Goal: Information Seeking & Learning: Learn about a topic

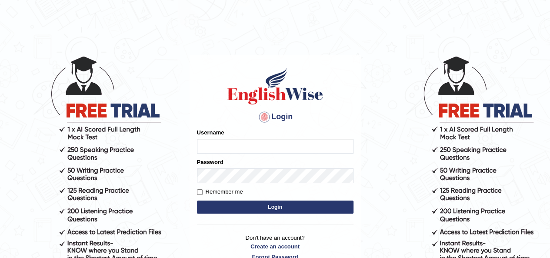
type input "rupali_australia"
drag, startPoint x: 352, startPoint y: 0, endPoint x: 306, endPoint y: 208, distance: 212.9
click at [306, 197] on button "Login" at bounding box center [275, 206] width 156 height 13
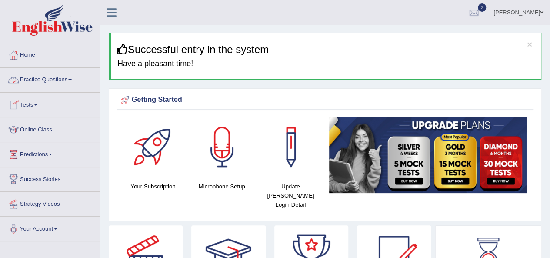
click at [43, 80] on link "Practice Questions" at bounding box center [49, 79] width 99 height 22
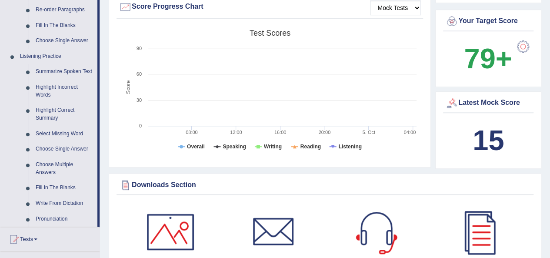
scroll to position [348, 0]
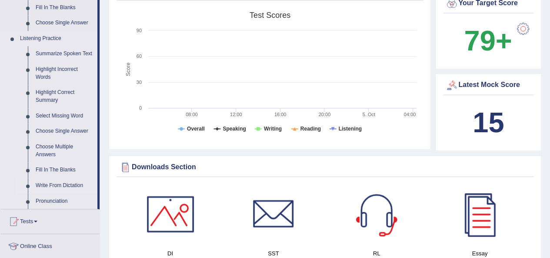
click at [50, 185] on link "Write From Dictation" at bounding box center [65, 186] width 66 height 16
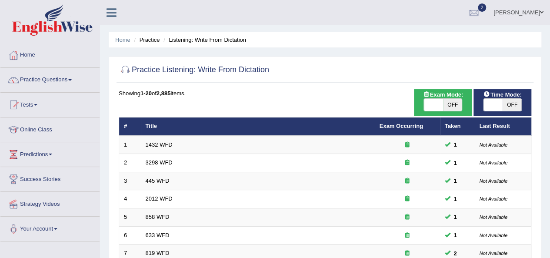
click at [446, 103] on span "OFF" at bounding box center [452, 105] width 19 height 12
checkbox input "true"
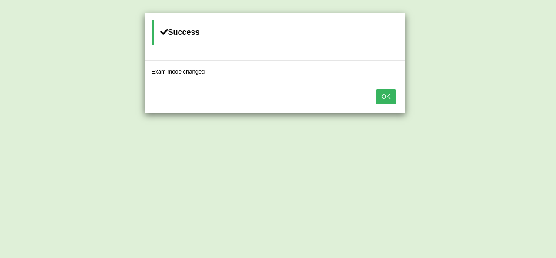
click at [387, 98] on button "OK" at bounding box center [386, 96] width 20 height 15
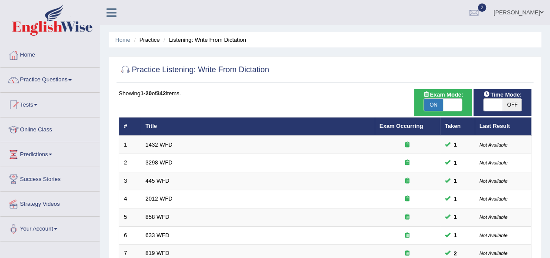
click at [503, 106] on span "OFF" at bounding box center [511, 105] width 19 height 12
checkbox input "true"
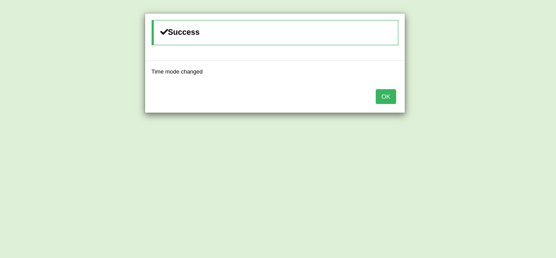
click at [393, 102] on button "OK" at bounding box center [386, 96] width 20 height 15
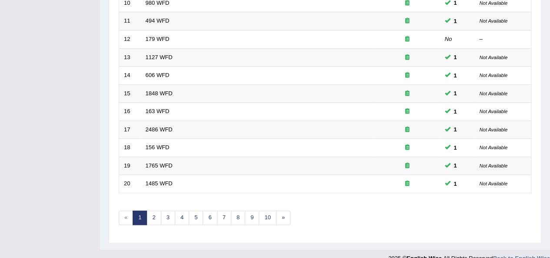
scroll to position [313, 0]
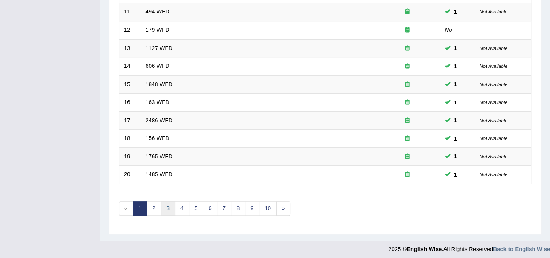
click at [167, 205] on link "3" at bounding box center [168, 208] width 14 height 14
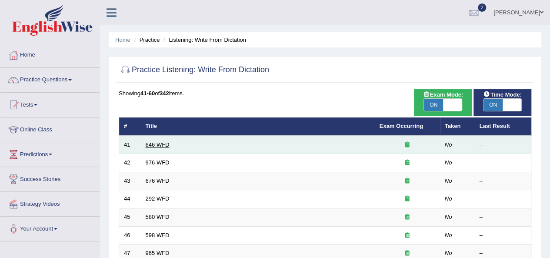
click at [162, 146] on link "646 WFD" at bounding box center [158, 144] width 24 height 7
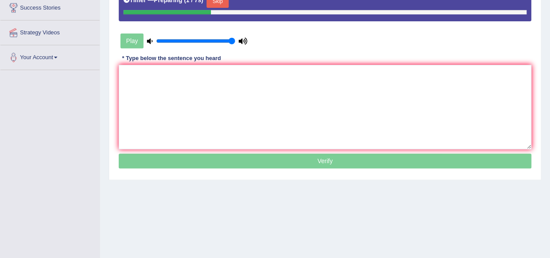
scroll to position [174, 0]
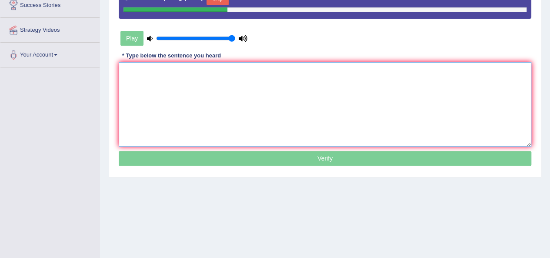
click at [334, 105] on textarea at bounding box center [325, 104] width 412 height 84
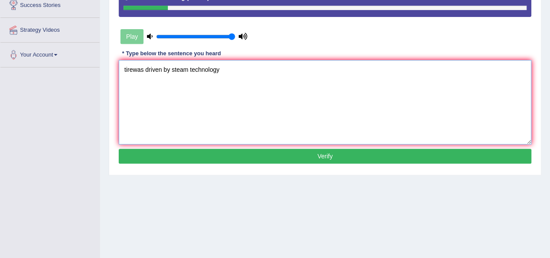
drag, startPoint x: 126, startPoint y: 70, endPoint x: 134, endPoint y: 73, distance: 8.4
click at [128, 70] on textarea "tirewas driven by steam technology" at bounding box center [325, 102] width 412 height 84
click at [135, 73] on textarea "tirewas driven by steam technology" at bounding box center [325, 102] width 412 height 84
click at [135, 73] on textarea "The industrial revolution ewas driven by steam technology" at bounding box center [325, 102] width 412 height 84
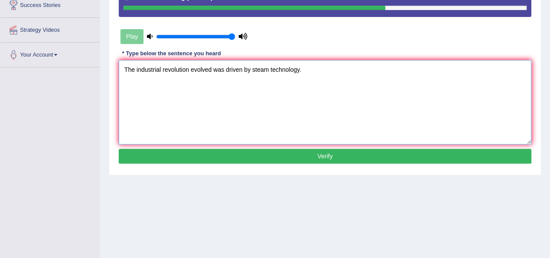
type textarea "The industrial revolution evolved was driven by steam technology."
click at [289, 154] on button "Verify" at bounding box center [325, 156] width 412 height 15
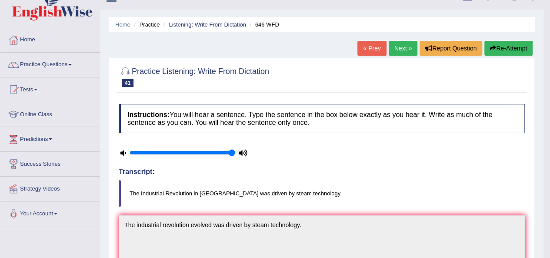
scroll to position [0, 0]
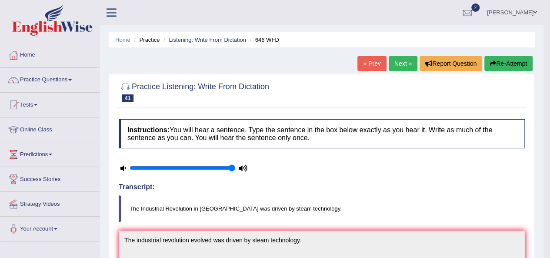
click at [395, 65] on link "Next »" at bounding box center [403, 63] width 29 height 15
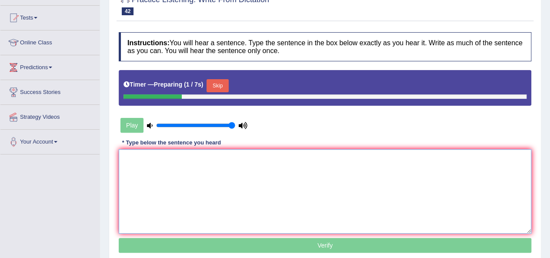
click at [246, 170] on textarea at bounding box center [325, 191] width 412 height 84
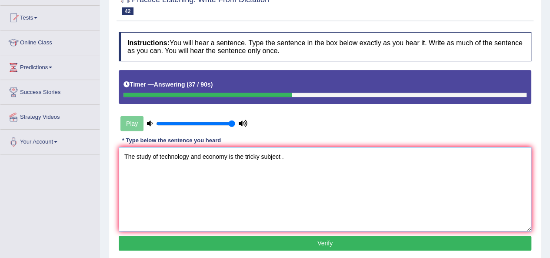
type textarea "The study of technology and economy is the tricky subject ."
click at [279, 240] on button "Verify" at bounding box center [325, 243] width 412 height 15
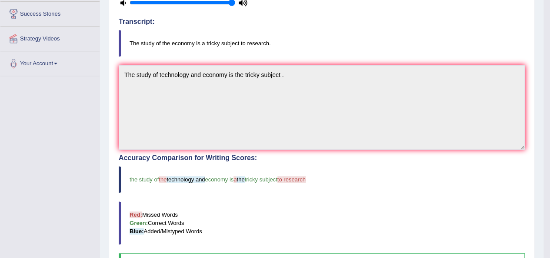
scroll to position [174, 0]
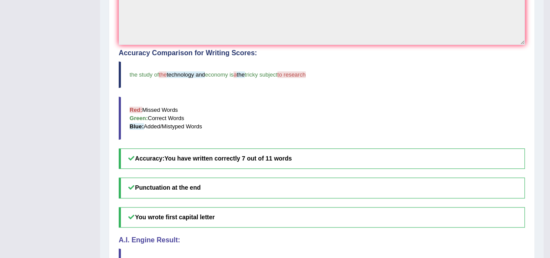
click at [289, 179] on h5 "Punctuation at the end" at bounding box center [322, 187] width 406 height 20
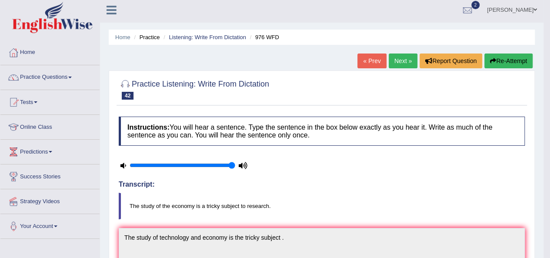
scroll to position [0, 0]
